Goal: Navigation & Orientation: Go to known website

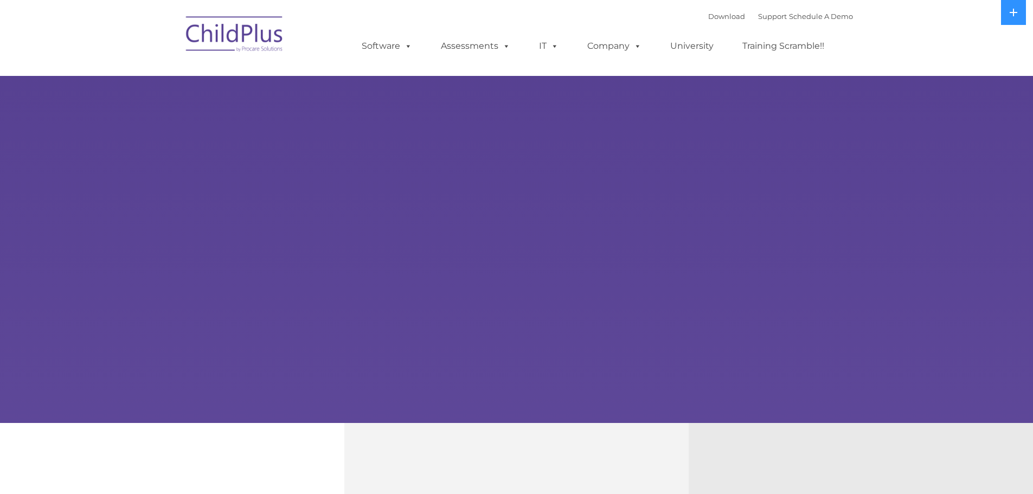
select select "MEDIUM"
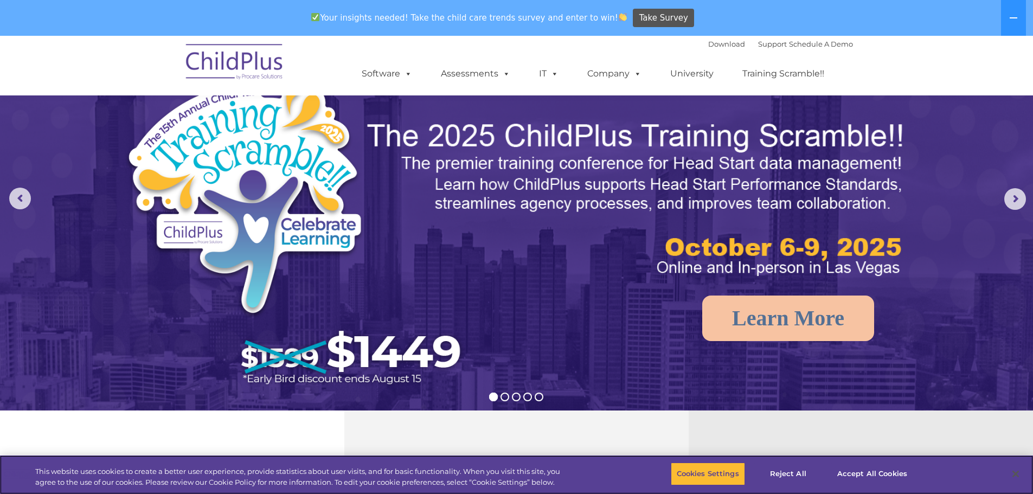
scroll to position [54, 0]
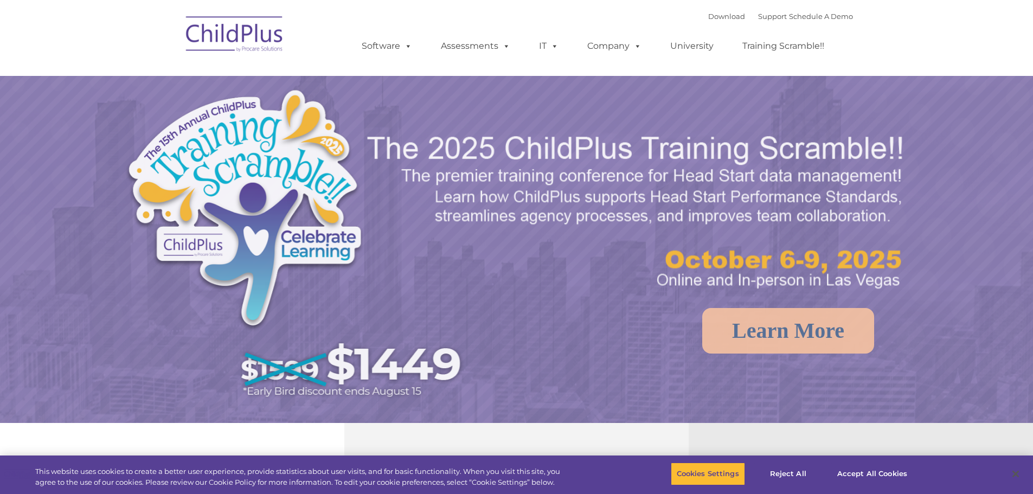
select select "MEDIUM"
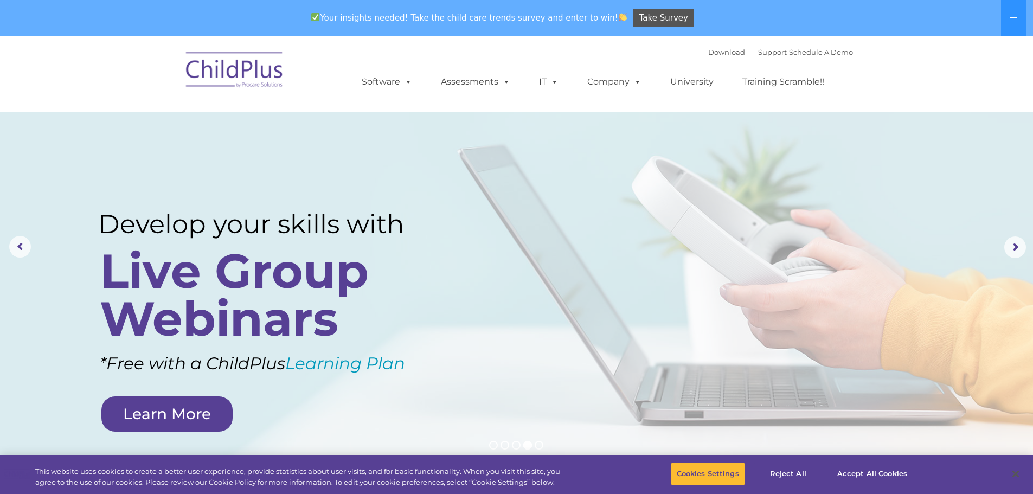
click at [216, 73] on img at bounding box center [235, 71] width 108 height 54
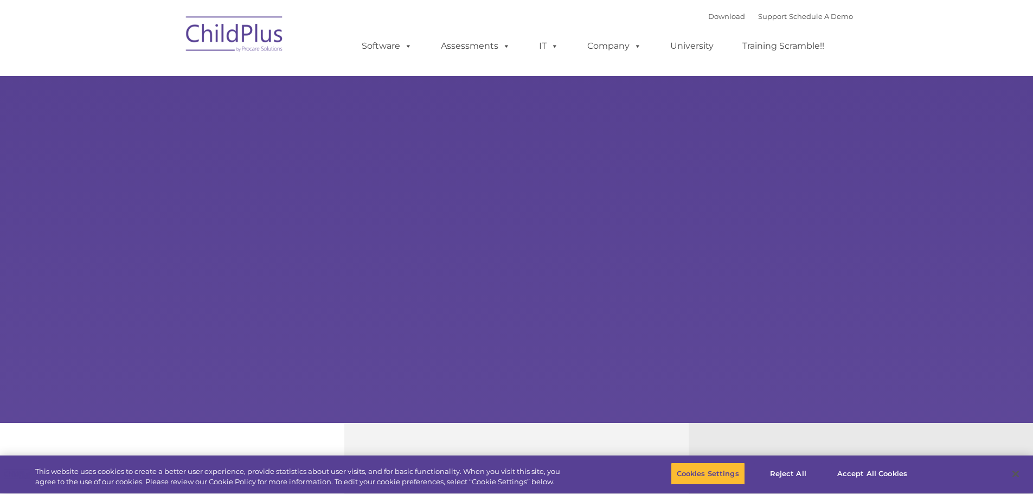
select select "MEDIUM"
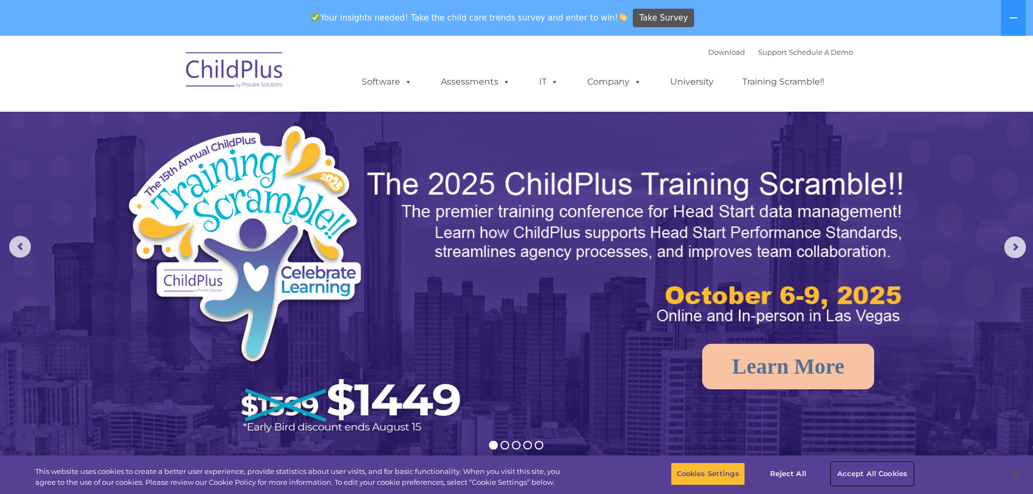
click at [849, 472] on button "Accept All Cookies" at bounding box center [872, 473] width 82 height 23
